Goal: Navigation & Orientation: Find specific page/section

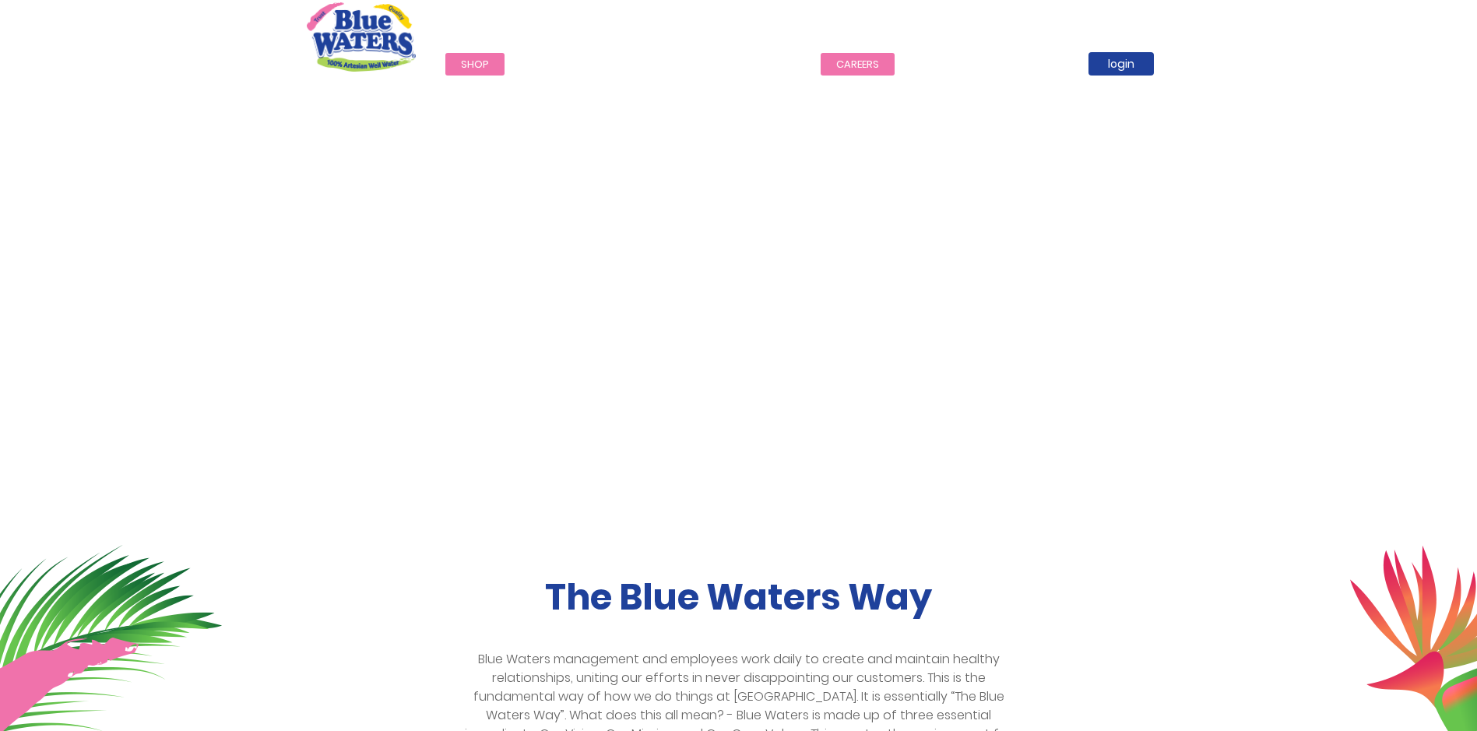
click at [838, 57] on link "careers" at bounding box center [858, 64] width 74 height 23
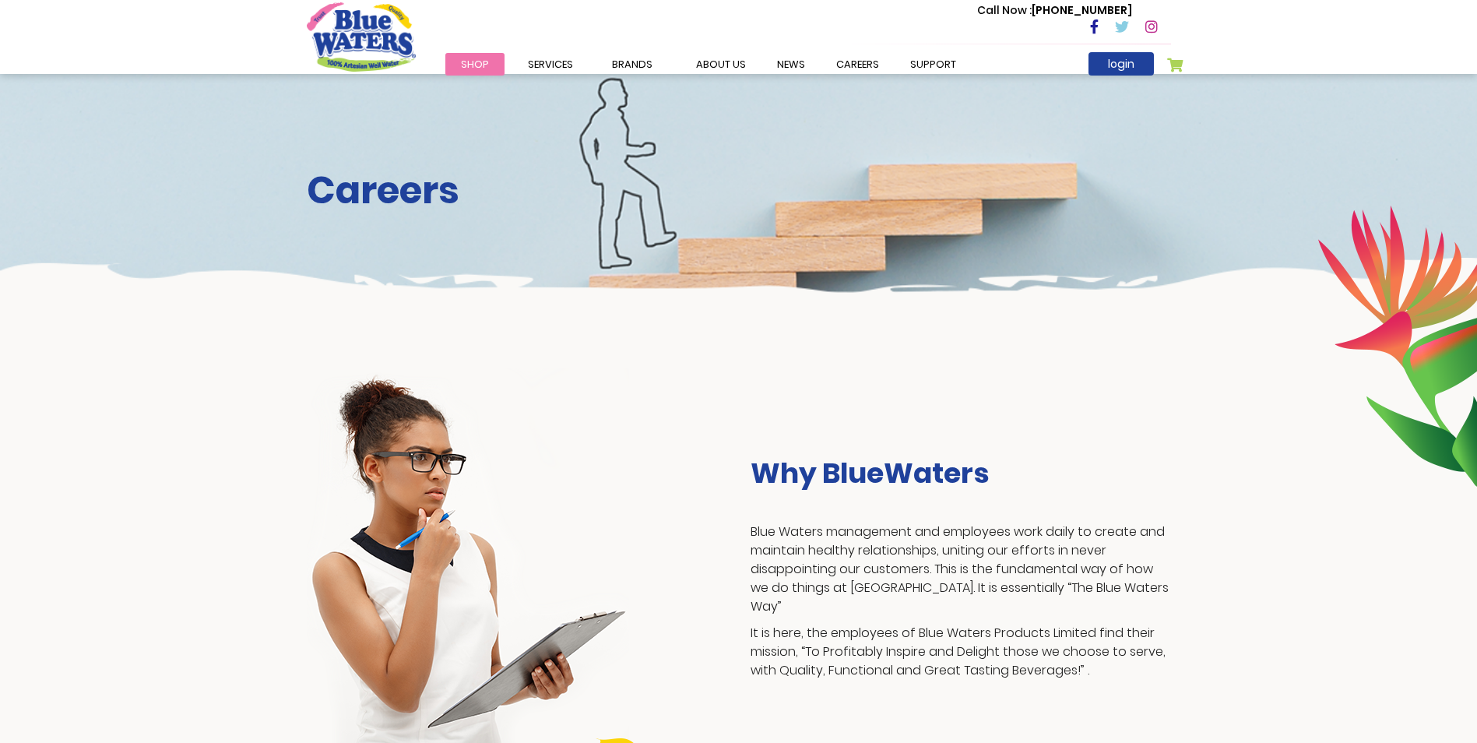
click at [416, 184] on h2 "Careers" at bounding box center [739, 190] width 864 height 45
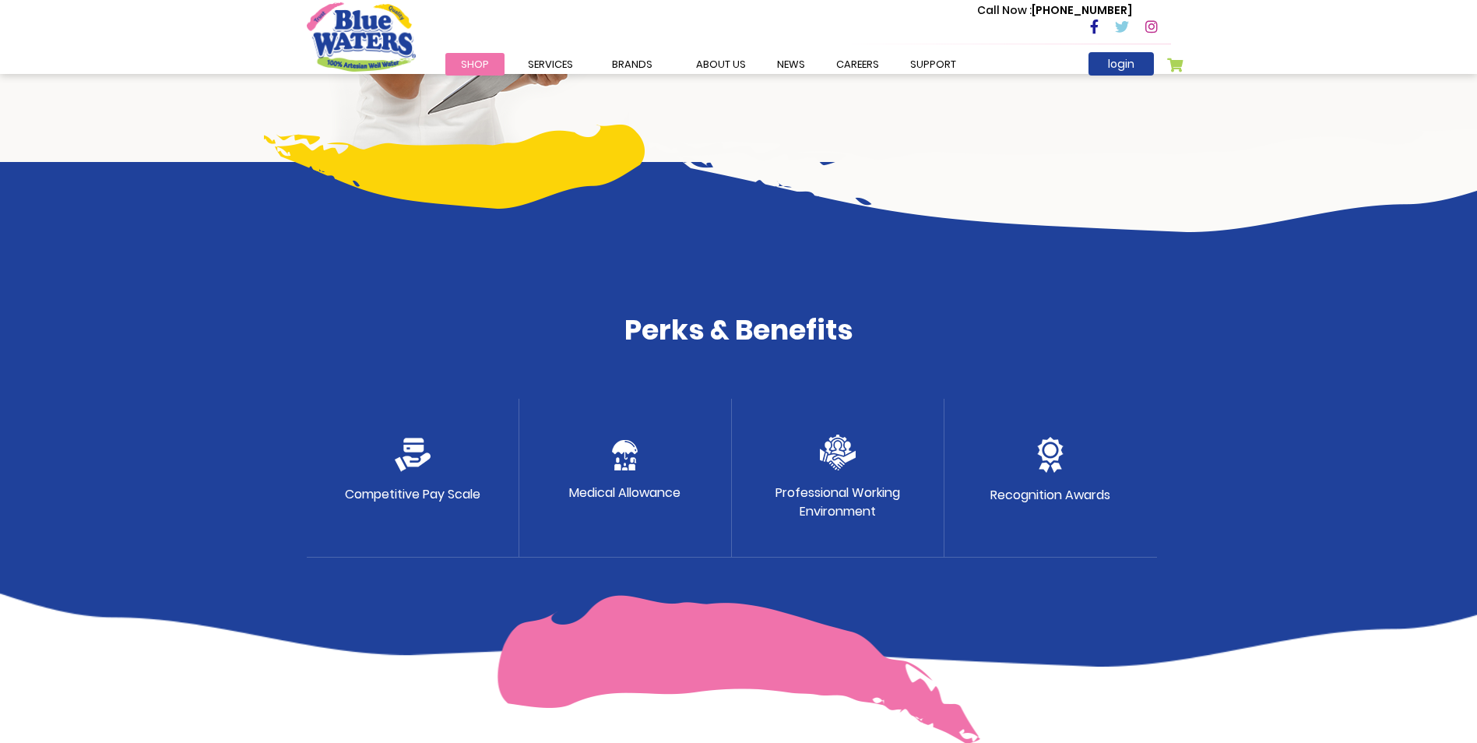
scroll to position [623, 0]
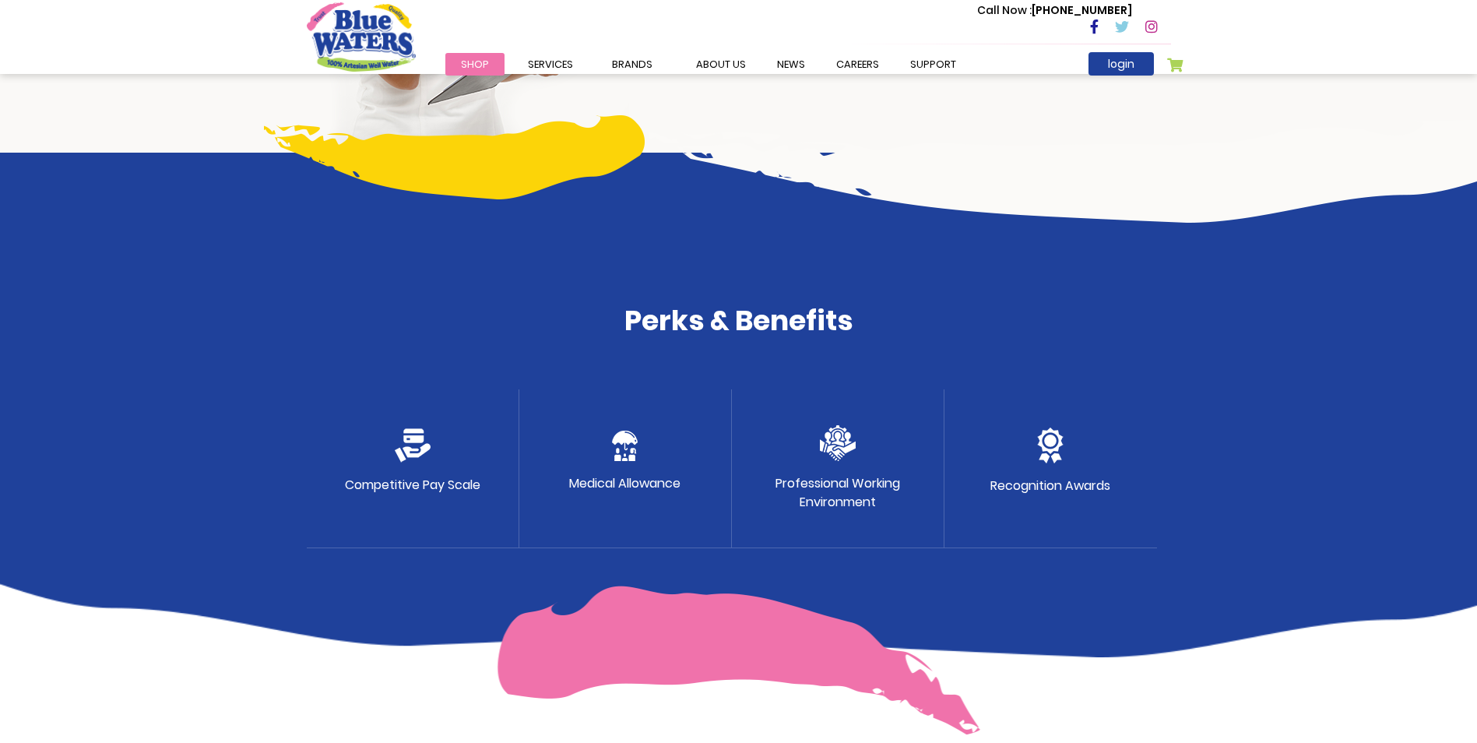
click at [878, 494] on p "Professional Working Environment" at bounding box center [838, 492] width 125 height 37
click at [843, 445] on img at bounding box center [838, 443] width 36 height 36
click at [1110, 472] on div "Recognition Awards" at bounding box center [1051, 468] width 213 height 159
click at [547, 447] on div "Medical Allowance" at bounding box center [625, 468] width 213 height 159
click at [384, 425] on div "Competitive Pay Scale" at bounding box center [413, 468] width 213 height 159
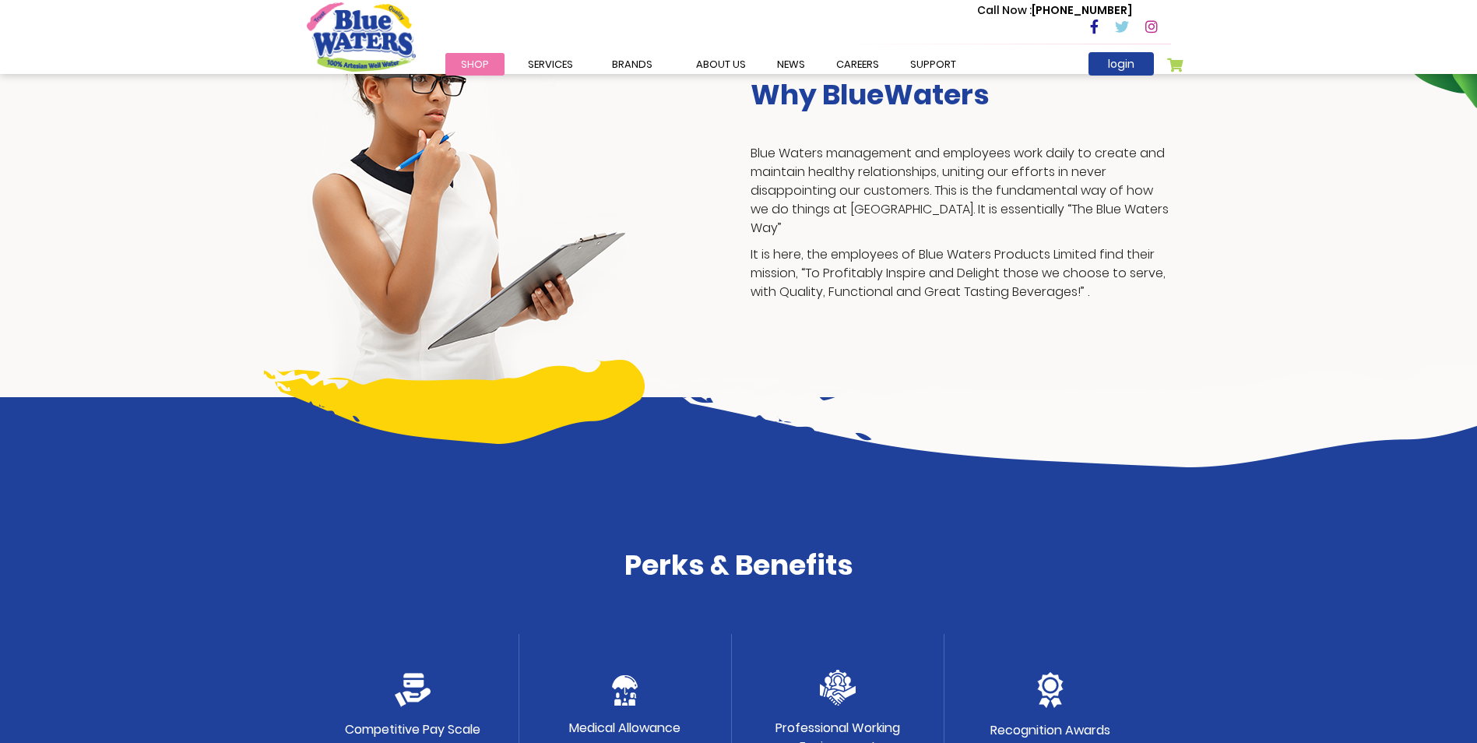
scroll to position [0, 0]
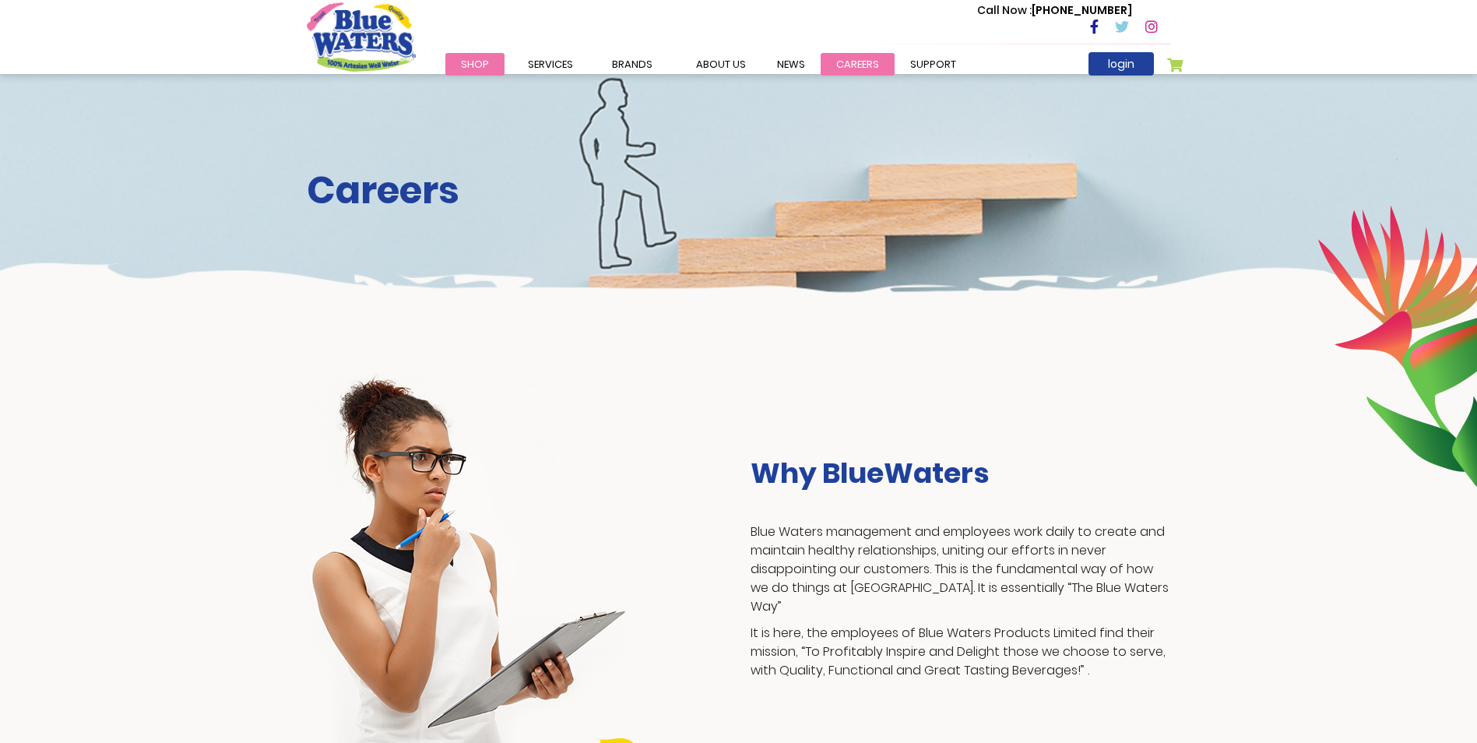
click at [849, 62] on link "careers" at bounding box center [858, 64] width 74 height 23
click at [930, 58] on link "support" at bounding box center [933, 64] width 77 height 23
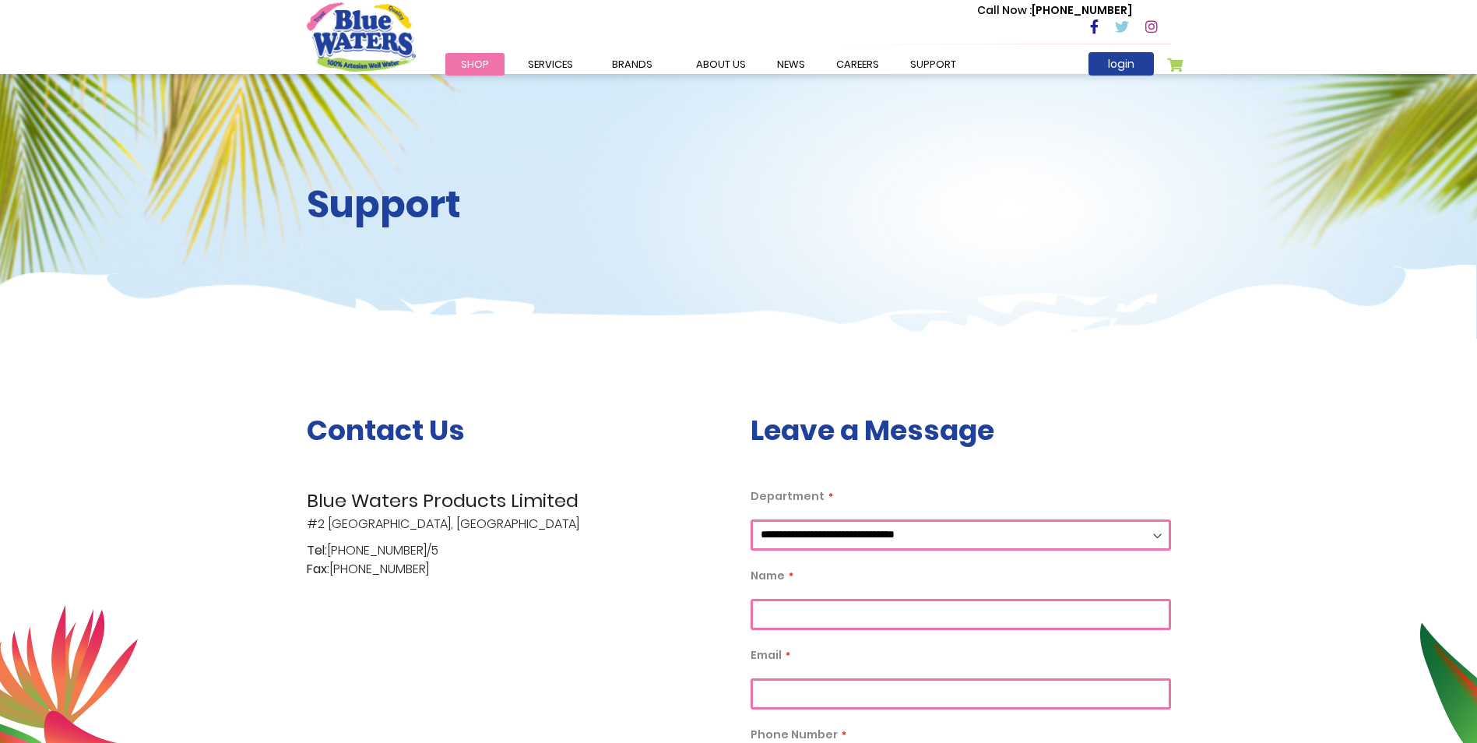
click at [484, 66] on span "Shop" at bounding box center [475, 64] width 28 height 15
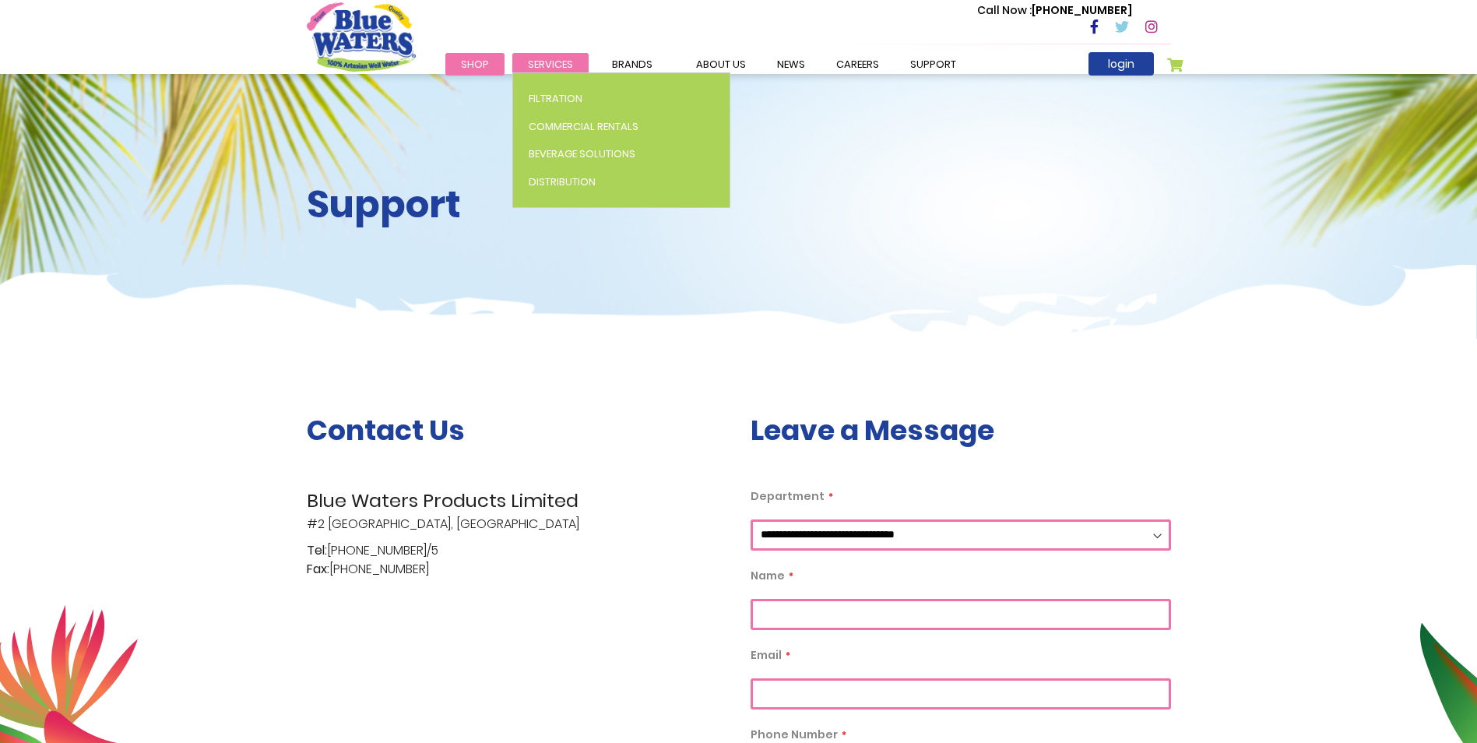
click at [537, 66] on span "Services" at bounding box center [550, 64] width 45 height 15
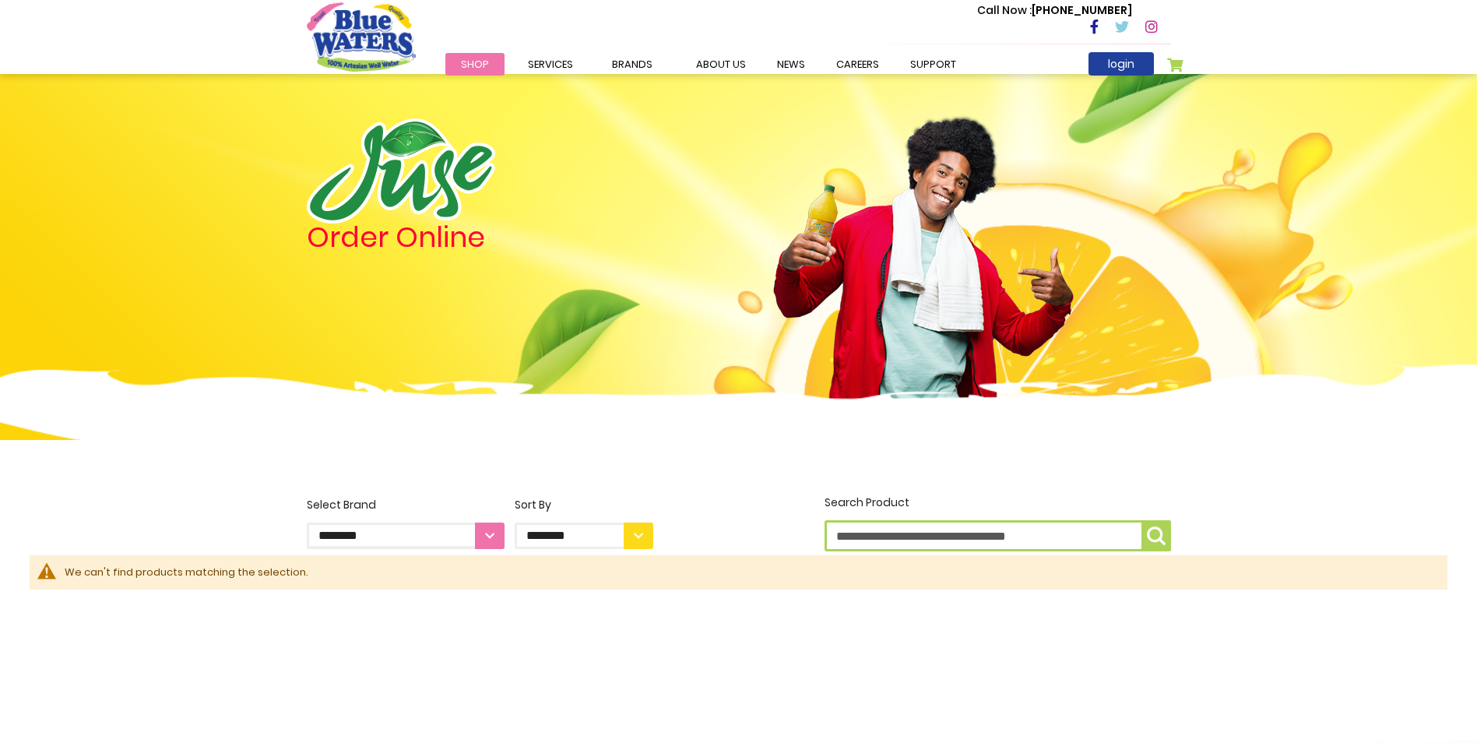
click at [642, 533] on select "**********" at bounding box center [584, 536] width 139 height 26
click at [903, 558] on div "We can't find products matching the selection." at bounding box center [739, 572] width 1418 height 34
click at [459, 532] on select "**********" at bounding box center [406, 536] width 198 height 26
click at [888, 716] on div "**********" at bounding box center [738, 611] width 1477 height 234
drag, startPoint x: 1444, startPoint y: 683, endPoint x: 1488, endPoint y: 674, distance: 44.6
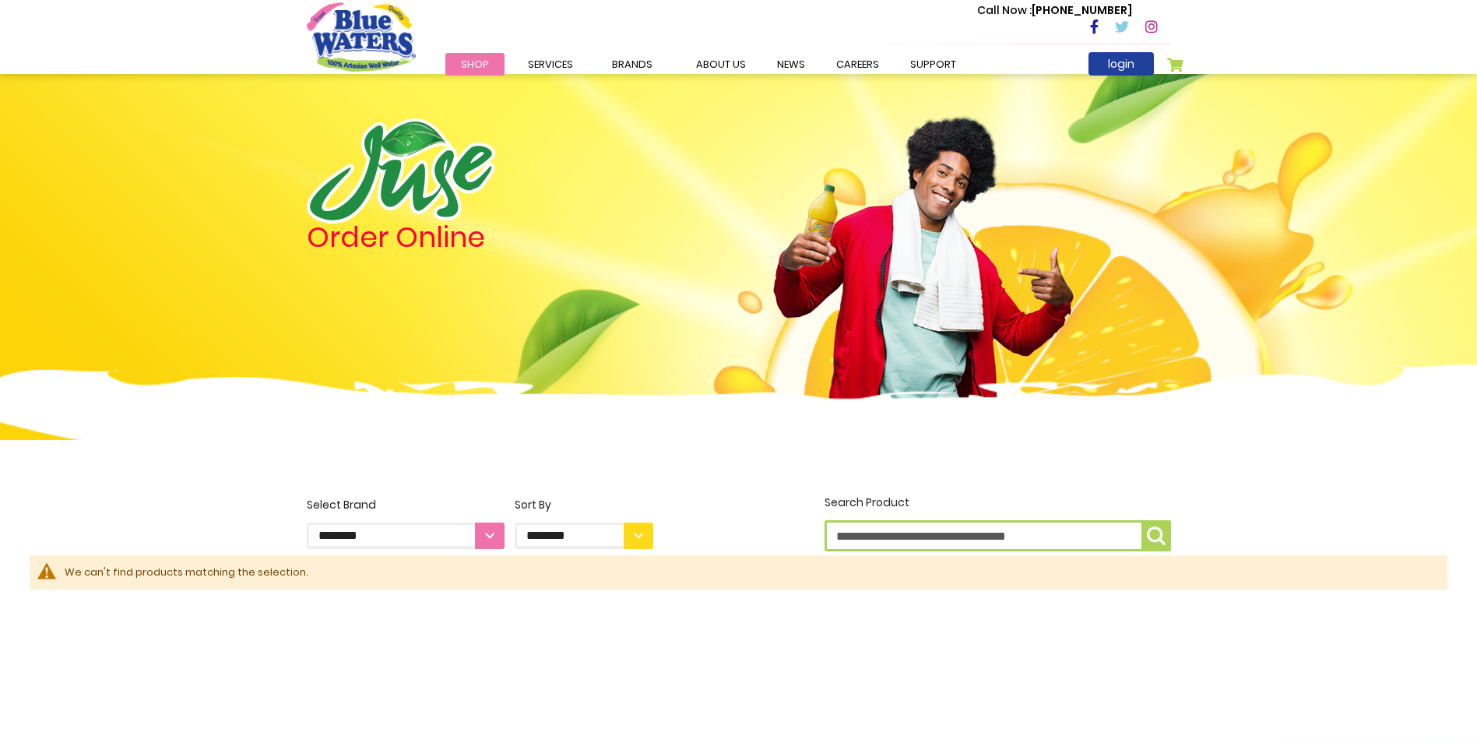
click at [1476, 674] on html "The store will not work correctly in the case when cookies are disabled. Toggle…" at bounding box center [738, 371] width 1477 height 743
click at [843, 68] on link "careers" at bounding box center [858, 64] width 74 height 23
